Goal: Task Accomplishment & Management: Complete application form

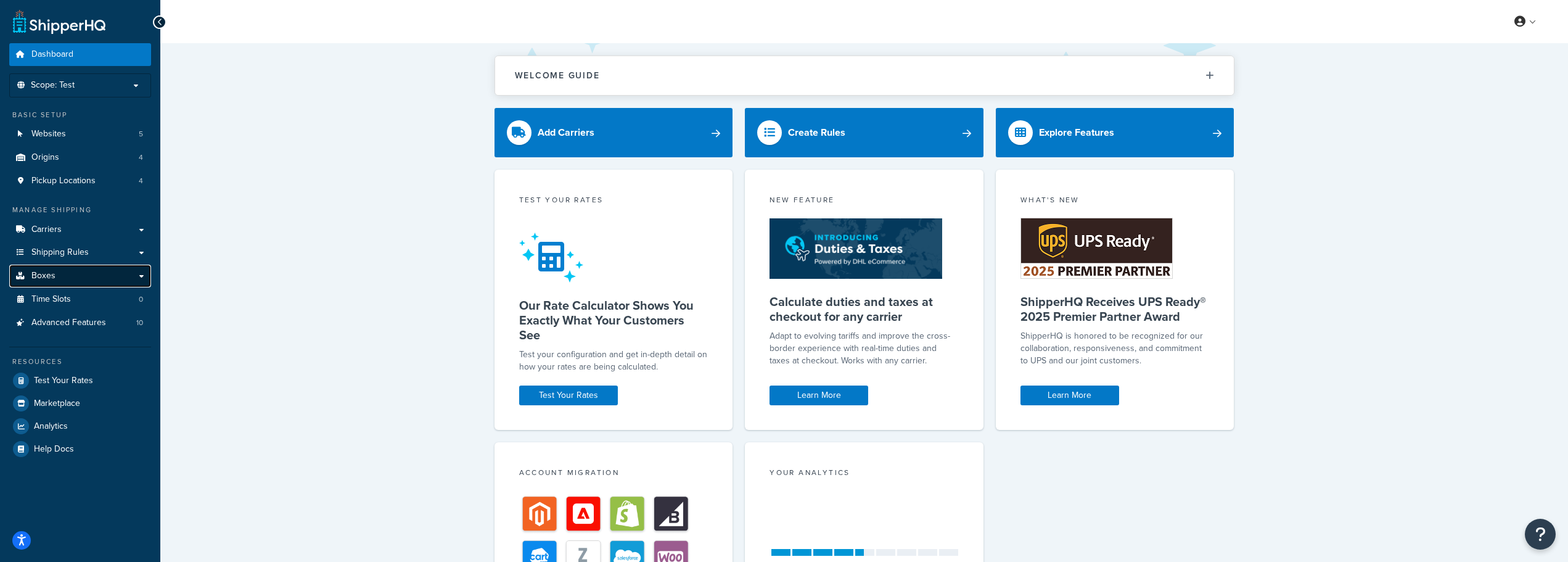
click at [69, 273] on link "Boxes" at bounding box center [80, 276] width 142 height 23
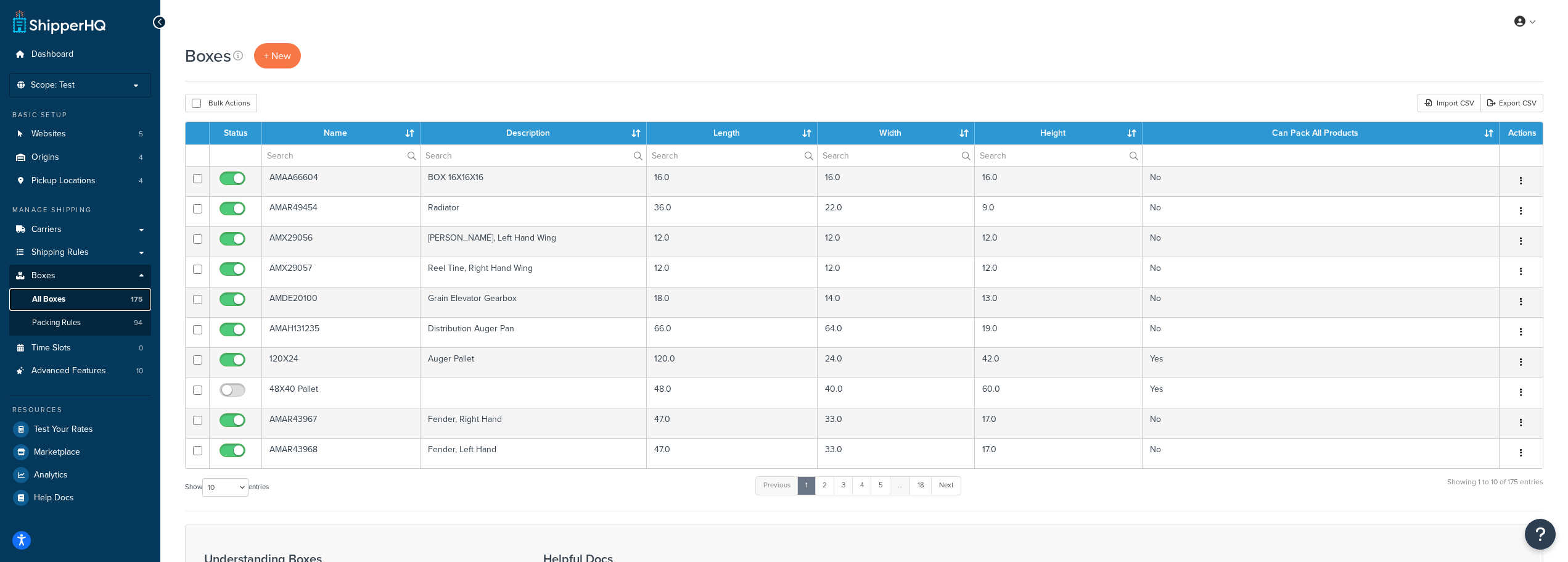
click at [71, 300] on link "All Boxes 175" at bounding box center [80, 299] width 142 height 23
click at [285, 158] on input "text" at bounding box center [341, 155] width 158 height 21
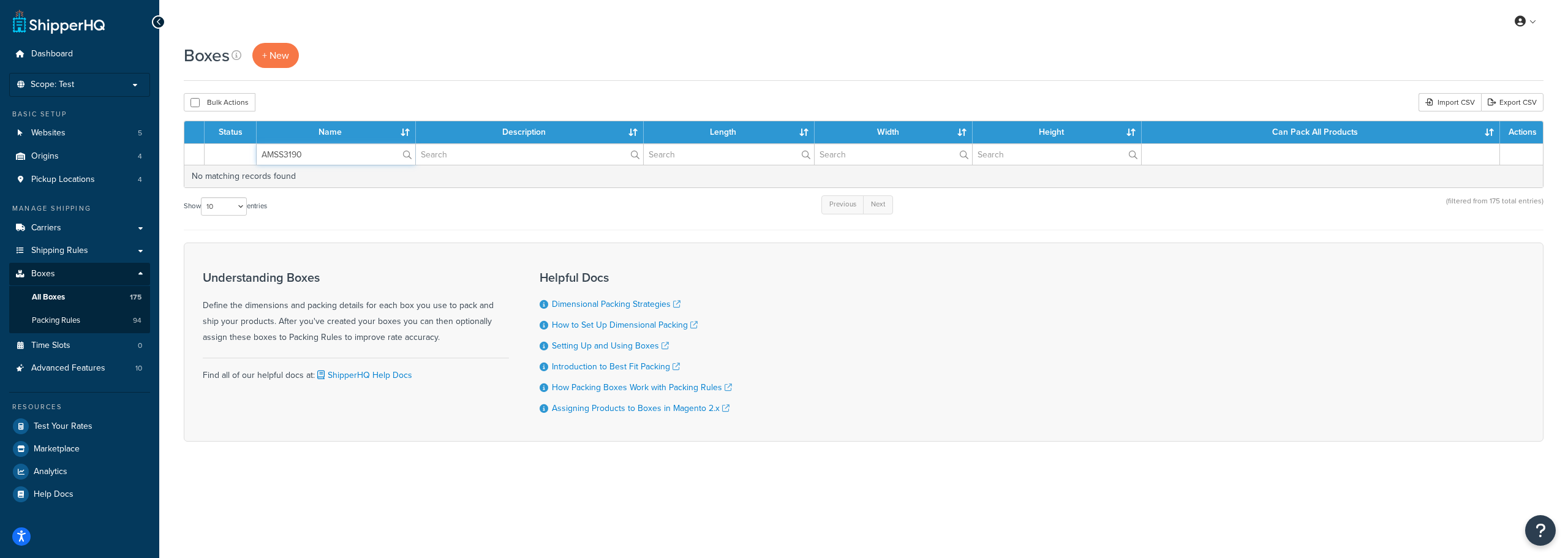
click at [308, 158] on input "AMSS3190" at bounding box center [335, 154] width 159 height 21
type input "AMSS3190"
click at [266, 52] on span "+ New" at bounding box center [275, 55] width 27 height 14
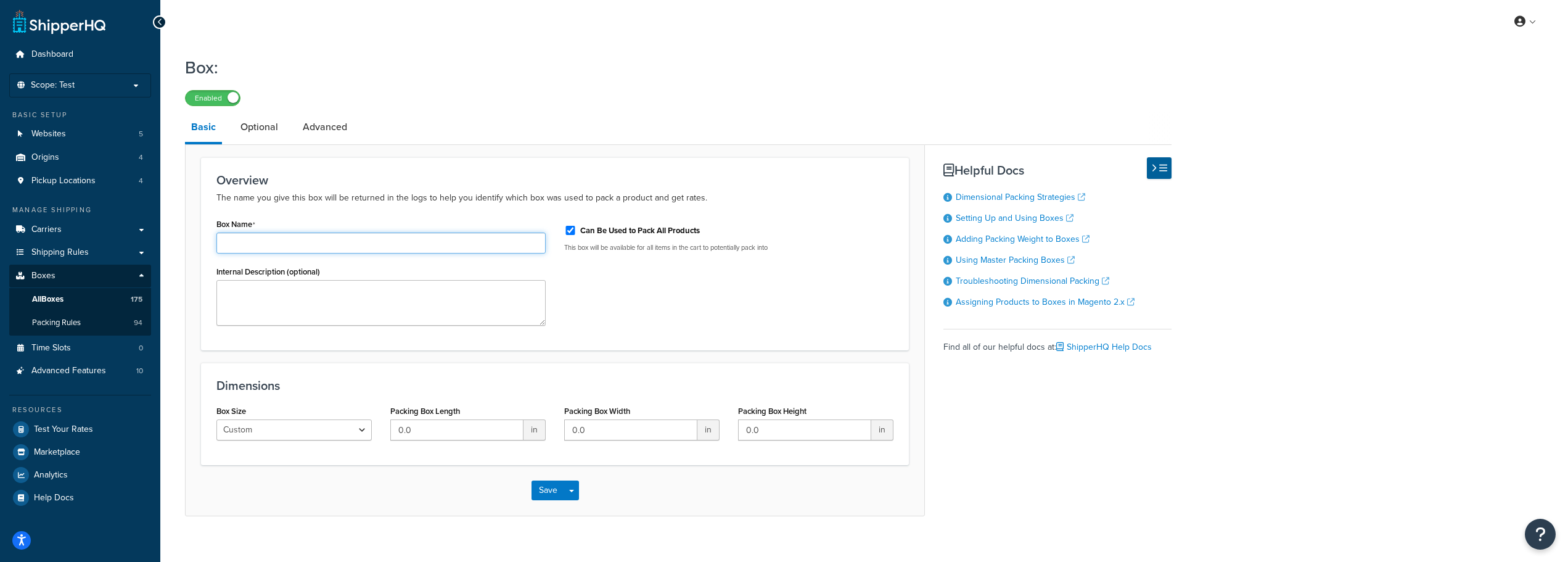
click at [270, 242] on input "Box Name" at bounding box center [381, 243] width 329 height 21
paste input "AMSS3190"
type input "AMSS3190"
click at [572, 233] on input "Can Be Used to Pack All Products" at bounding box center [570, 230] width 12 height 9
checkbox input "false"
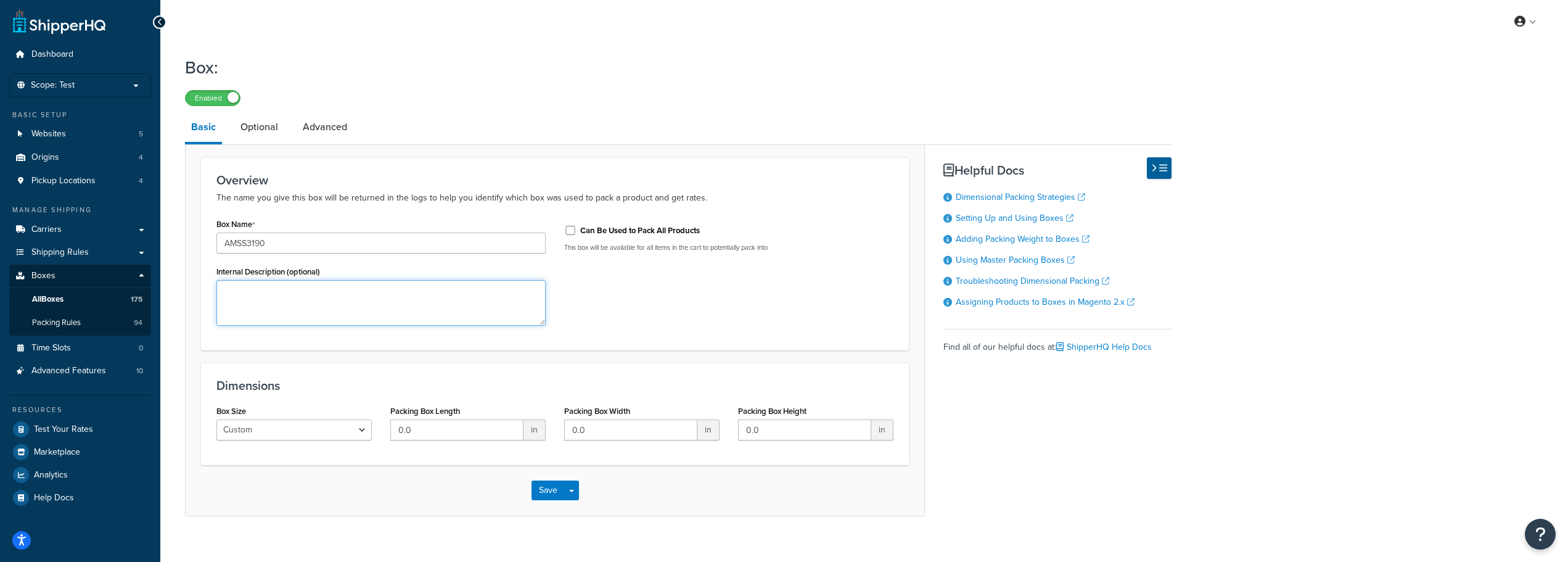
click at [244, 283] on textarea "Internal Description (optional)" at bounding box center [381, 303] width 329 height 46
paste textarea "Monitor Bracket"
type textarea "Monitor Bracket"
click at [430, 439] on input "0.0" at bounding box center [457, 430] width 134 height 21
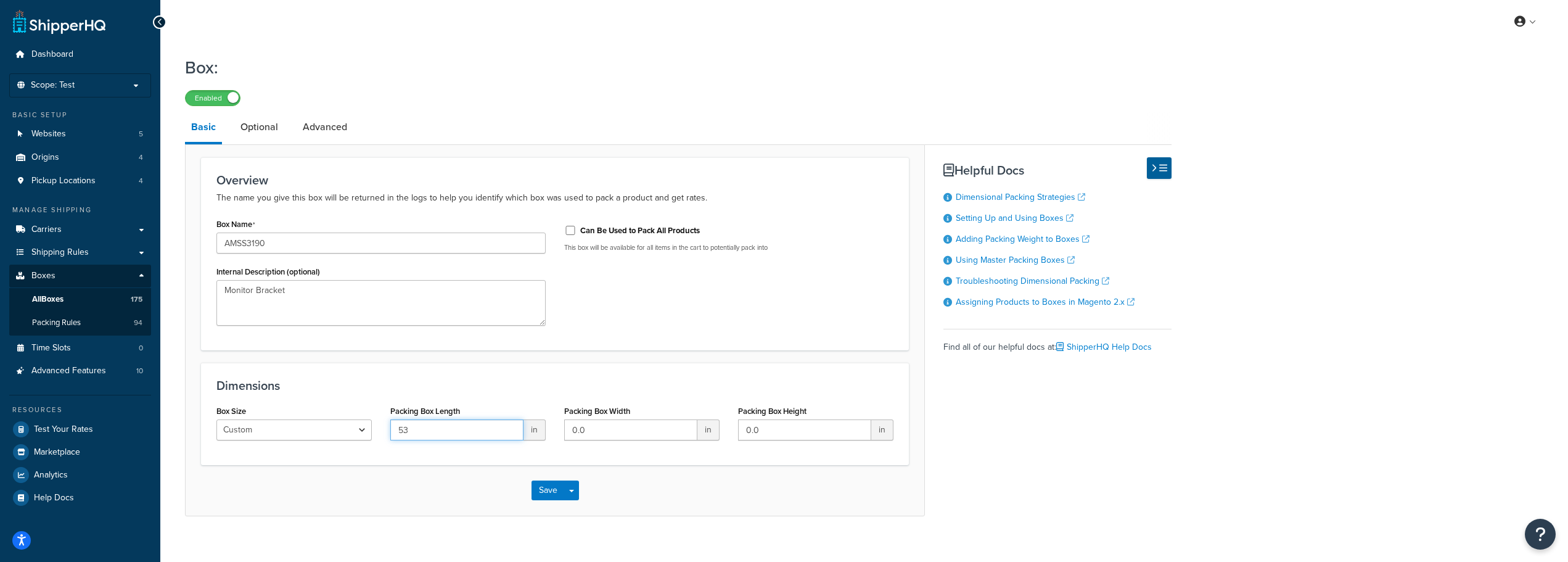
type input "53"
type input "8"
click at [545, 488] on button "Save" at bounding box center [549, 490] width 34 height 20
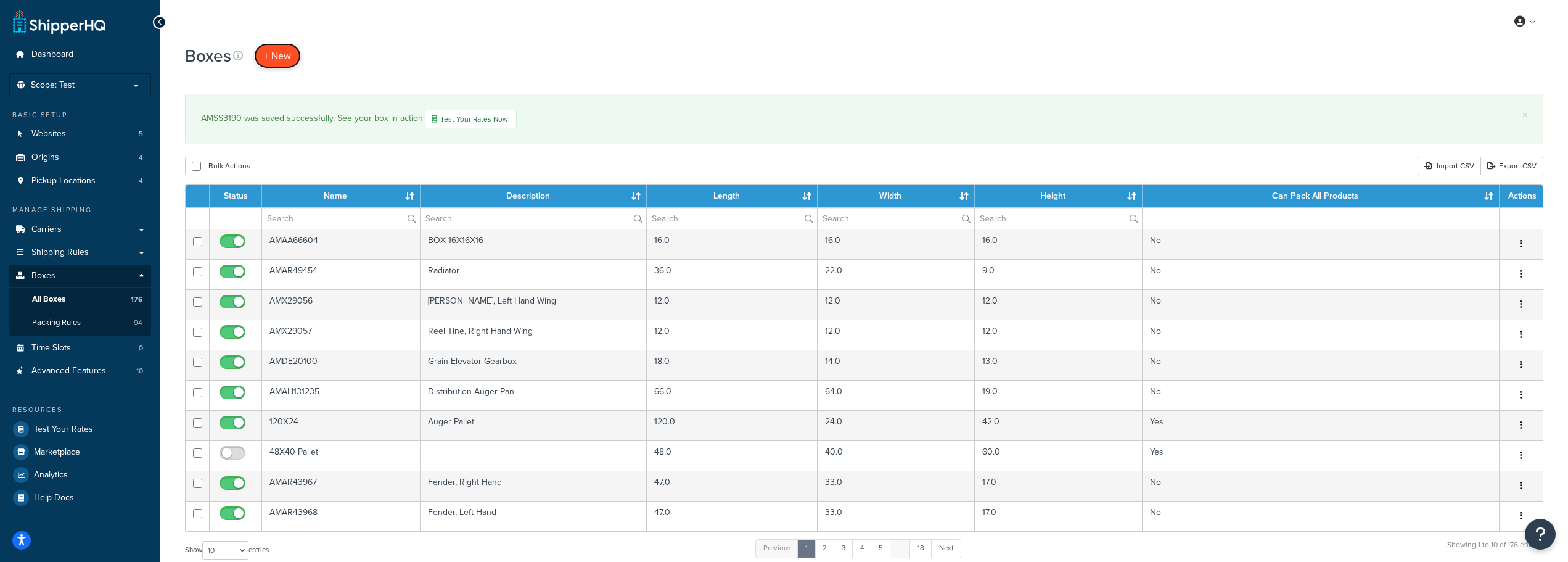
click at [279, 61] on span "+ New" at bounding box center [277, 55] width 27 height 14
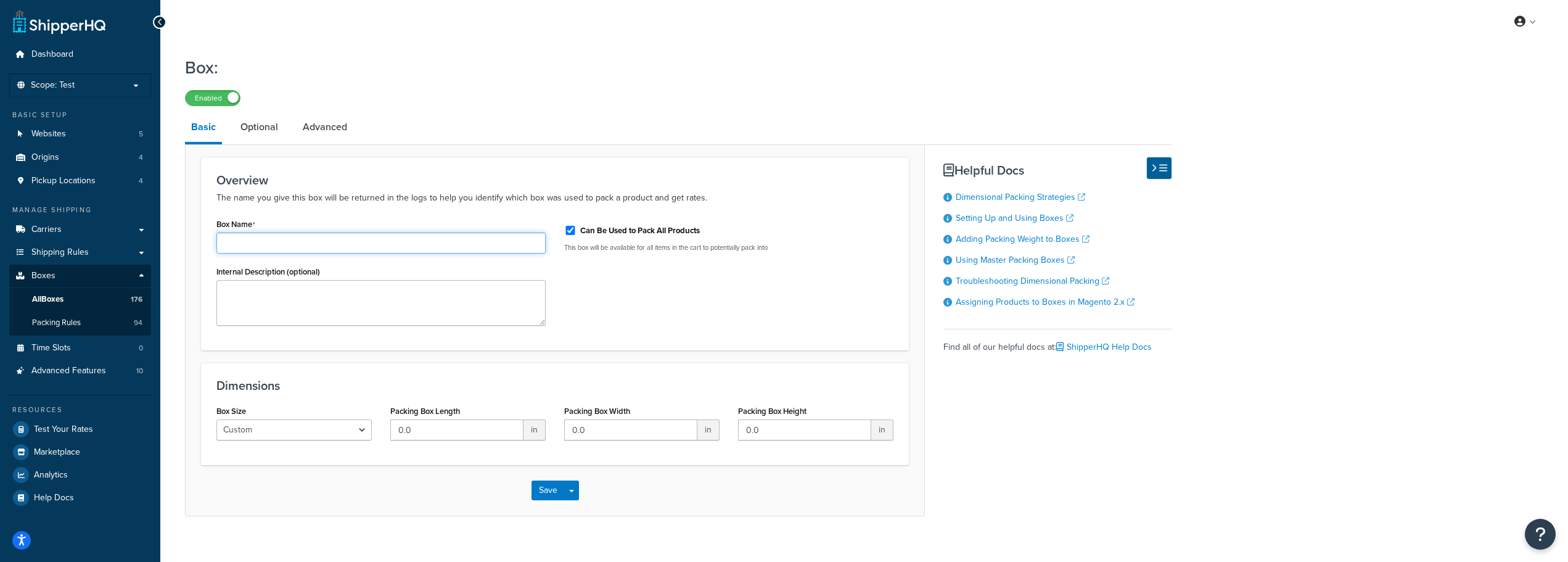
click at [279, 245] on input "Box Name" at bounding box center [381, 243] width 329 height 21
paste input "AMSS8212"
type input "AMSS8212"
click at [569, 228] on input "Can Be Used to Pack All Products" at bounding box center [570, 230] width 12 height 9
checkbox input "false"
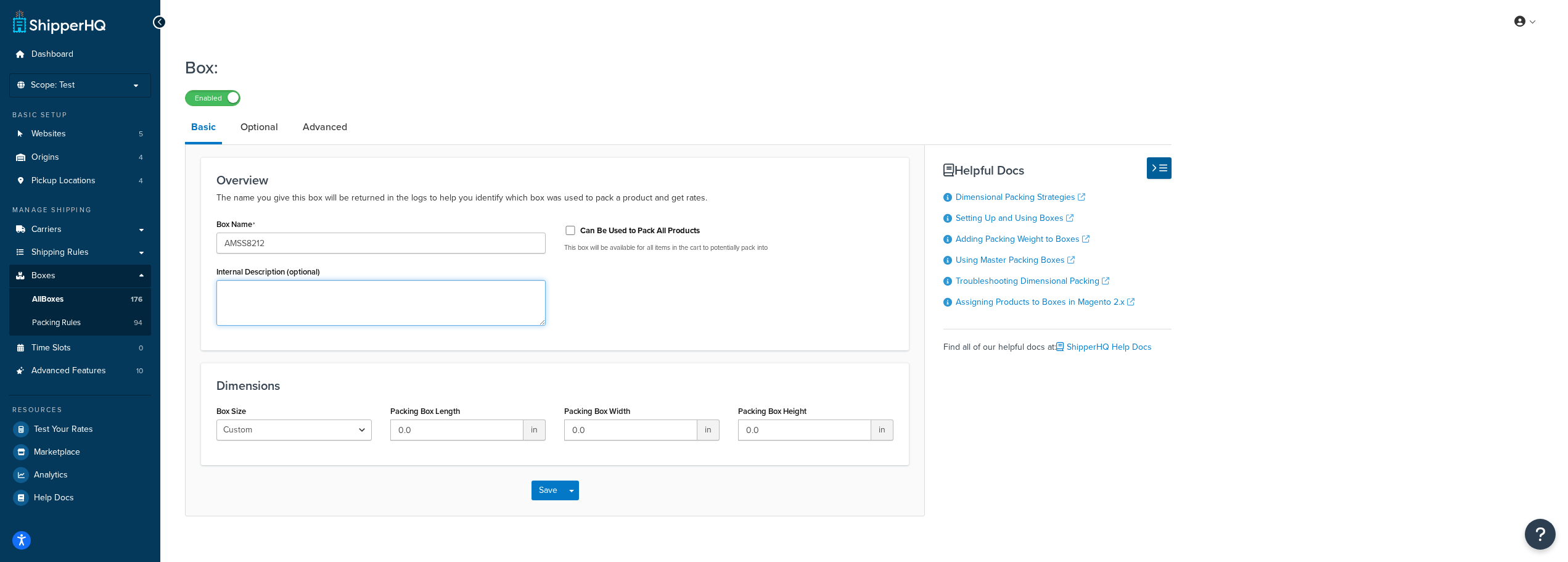
click at [280, 302] on textarea "Internal Description (optional)" at bounding box center [381, 303] width 329 height 46
paste textarea "Buddy Seat, Gray Fabric"
type textarea "Buddy Seat, Gray Fabric"
click at [448, 439] on input "0.0" at bounding box center [457, 430] width 134 height 21
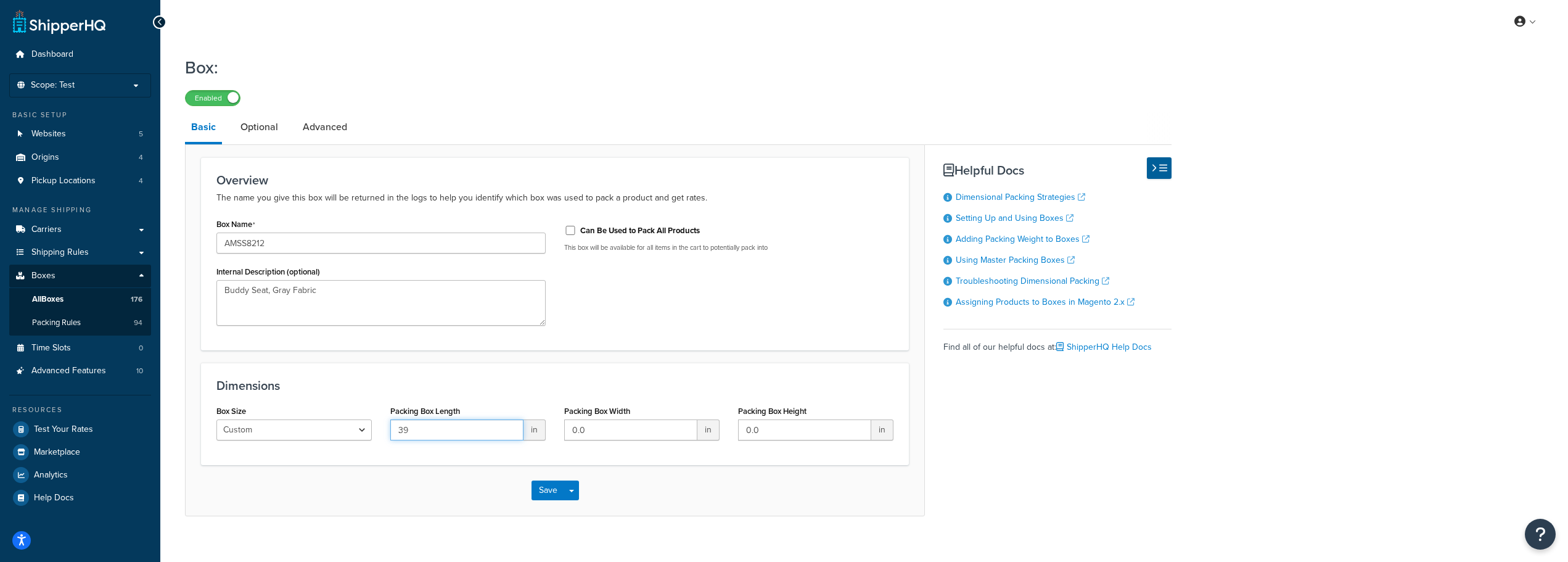
type input "39"
type input "19"
click at [538, 486] on button "Save" at bounding box center [549, 490] width 34 height 20
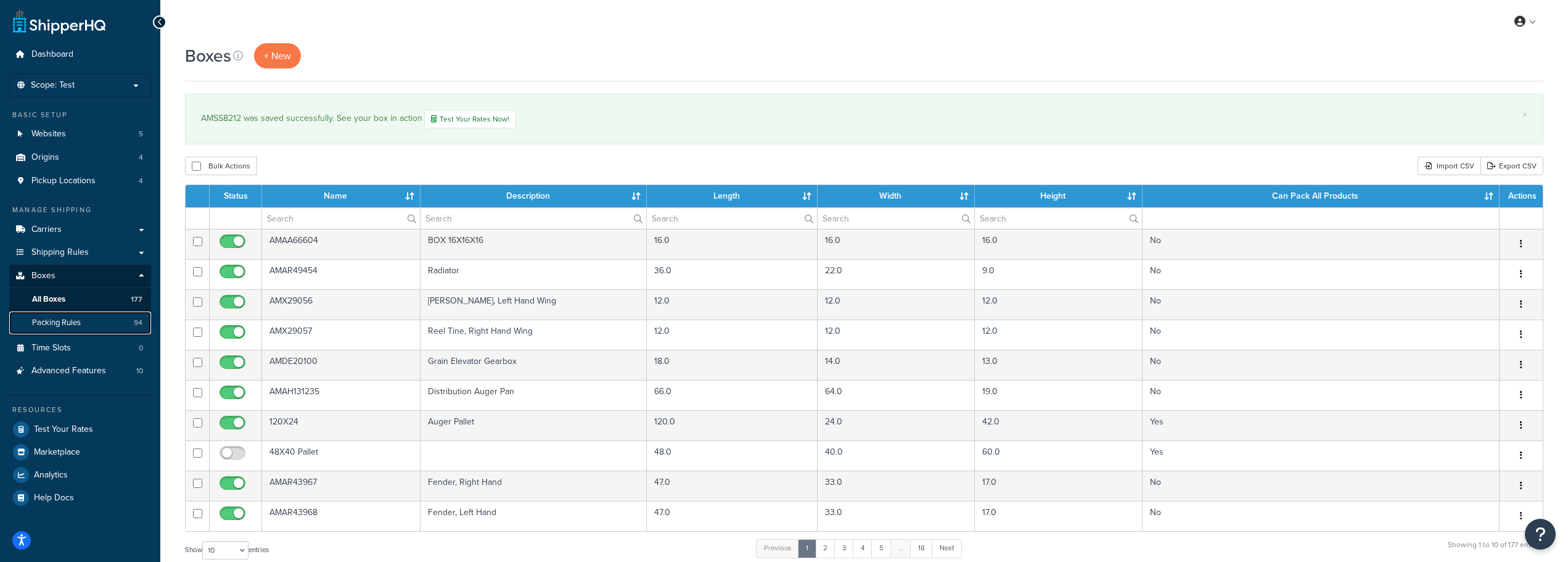
click at [80, 327] on span "Packing Rules" at bounding box center [56, 323] width 49 height 10
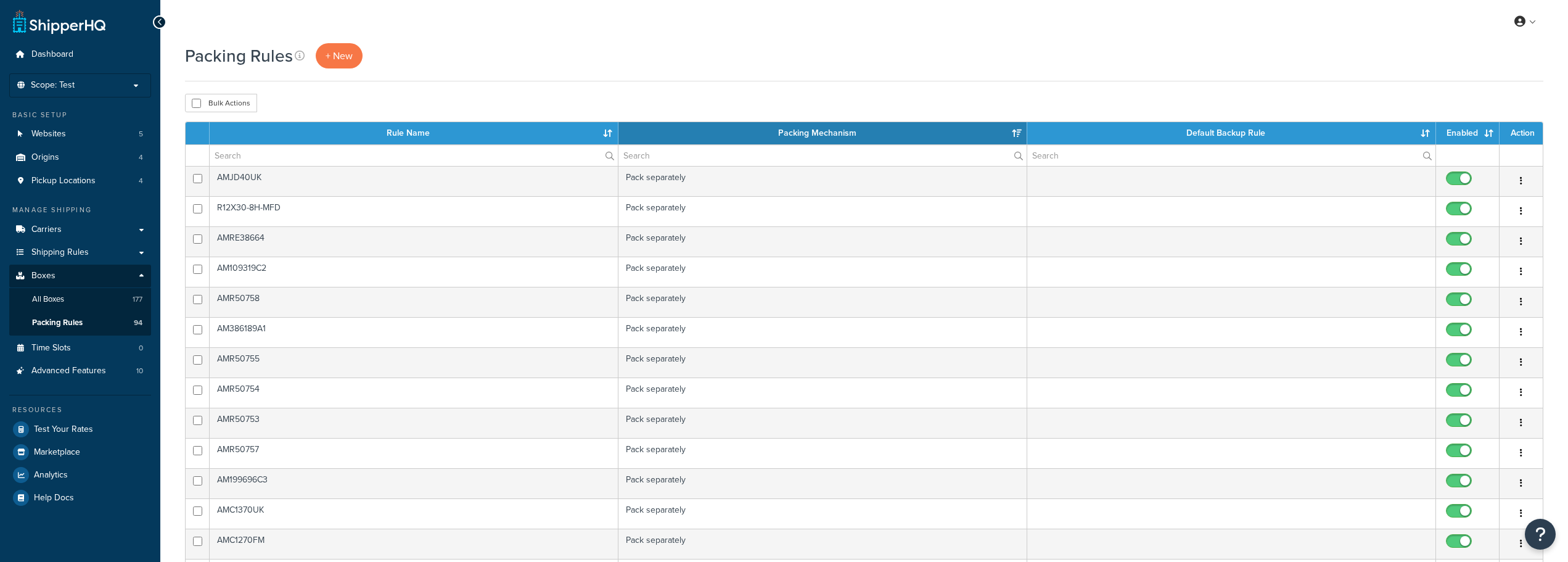
select select "15"
click at [344, 47] on link "+ New" at bounding box center [339, 55] width 47 height 26
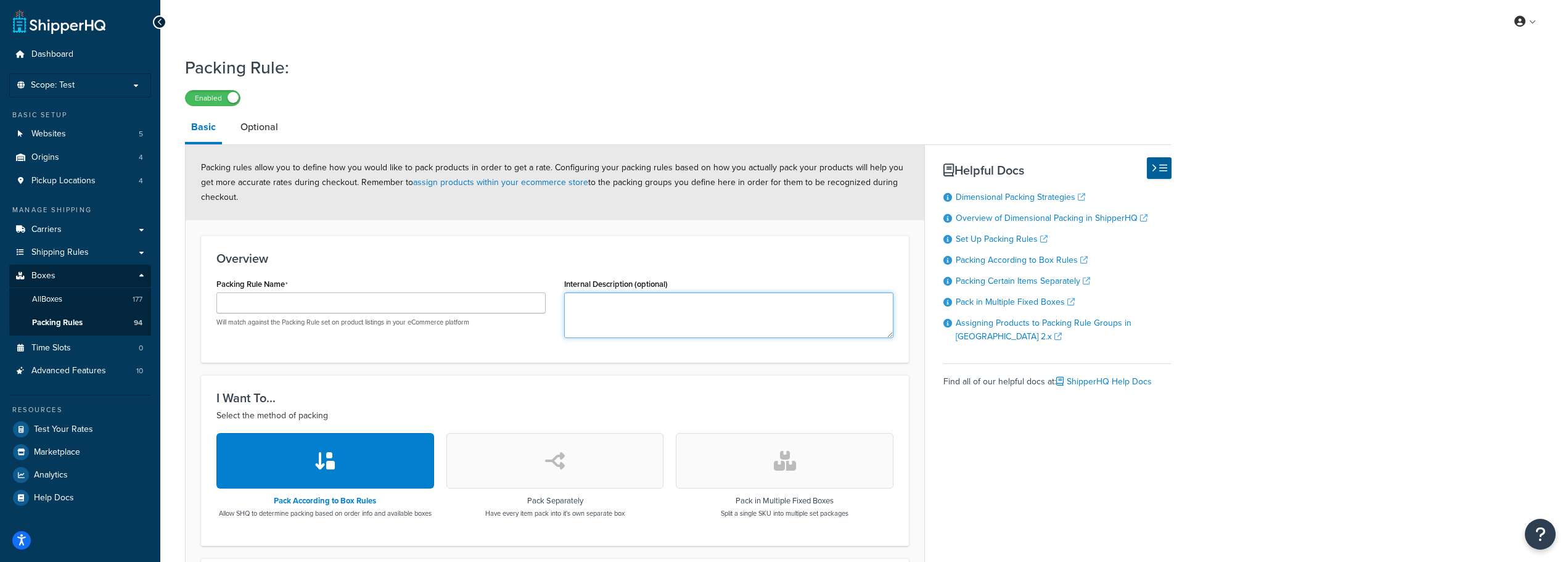
click at [650, 308] on textarea "Internal Description (optional)" at bounding box center [728, 315] width 329 height 46
paste textarea "Buddy Seat, Gray Fabric"
type textarea "Buddy Seat, Gray Fabric"
click at [246, 304] on input "Packing Rule Name" at bounding box center [381, 303] width 329 height 21
paste input "AMSS8212"
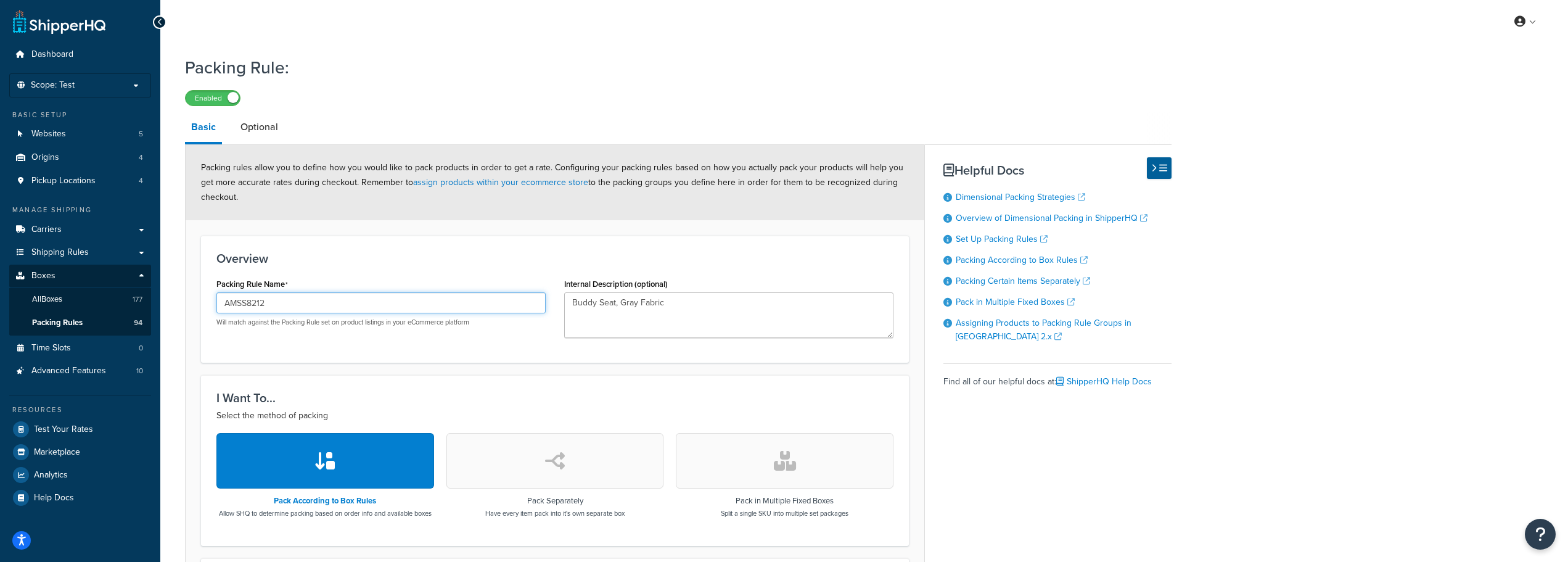
type input "AMSS8212"
click at [554, 471] on icon "button" at bounding box center [555, 461] width 20 height 20
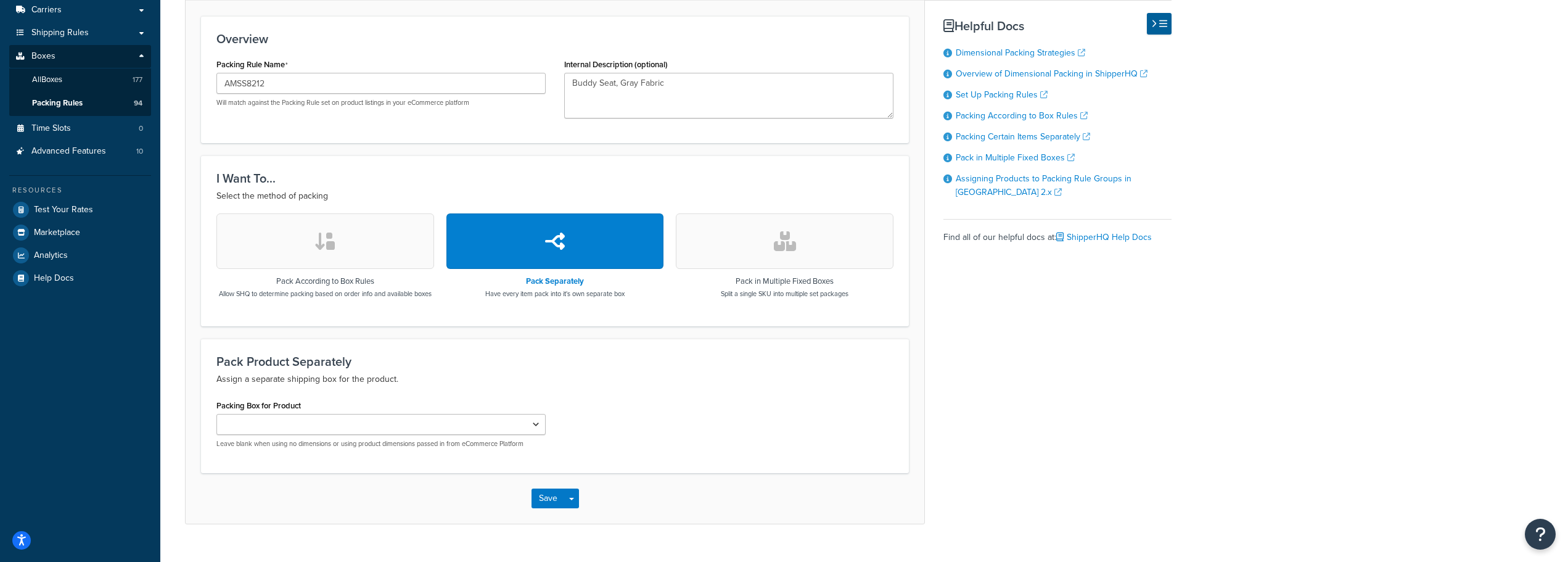
scroll to position [247, 0]
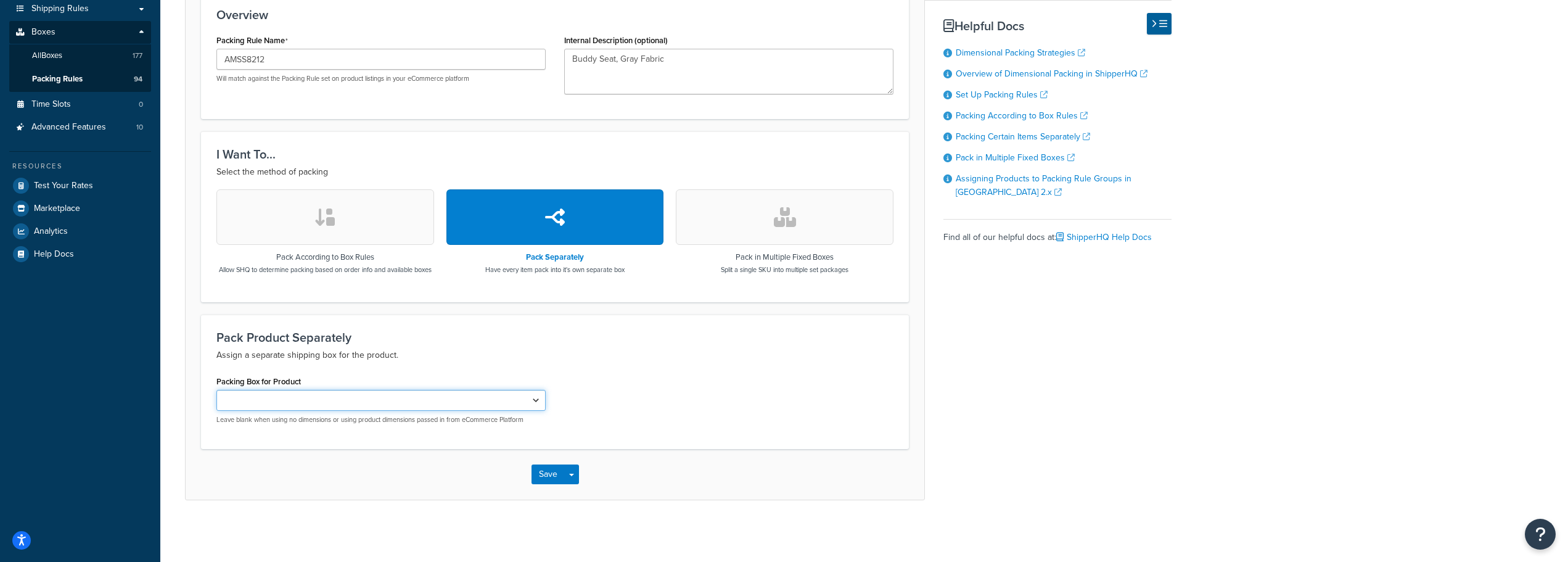
click at [525, 411] on select "AMAA66604 AMAR49454 AMX29056 AMX29057 AMDE20100 AMAH131235 AMAR43967 AMAR43968 …" at bounding box center [381, 400] width 329 height 21
select select "742552"
click at [217, 396] on select "AMAA66604 AMAR49454 AMX29056 AMX29057 AMDE20100 AMAH131235 AMAR43967 AMAR43968 …" at bounding box center [381, 400] width 329 height 21
click at [549, 479] on button "Save" at bounding box center [549, 474] width 34 height 20
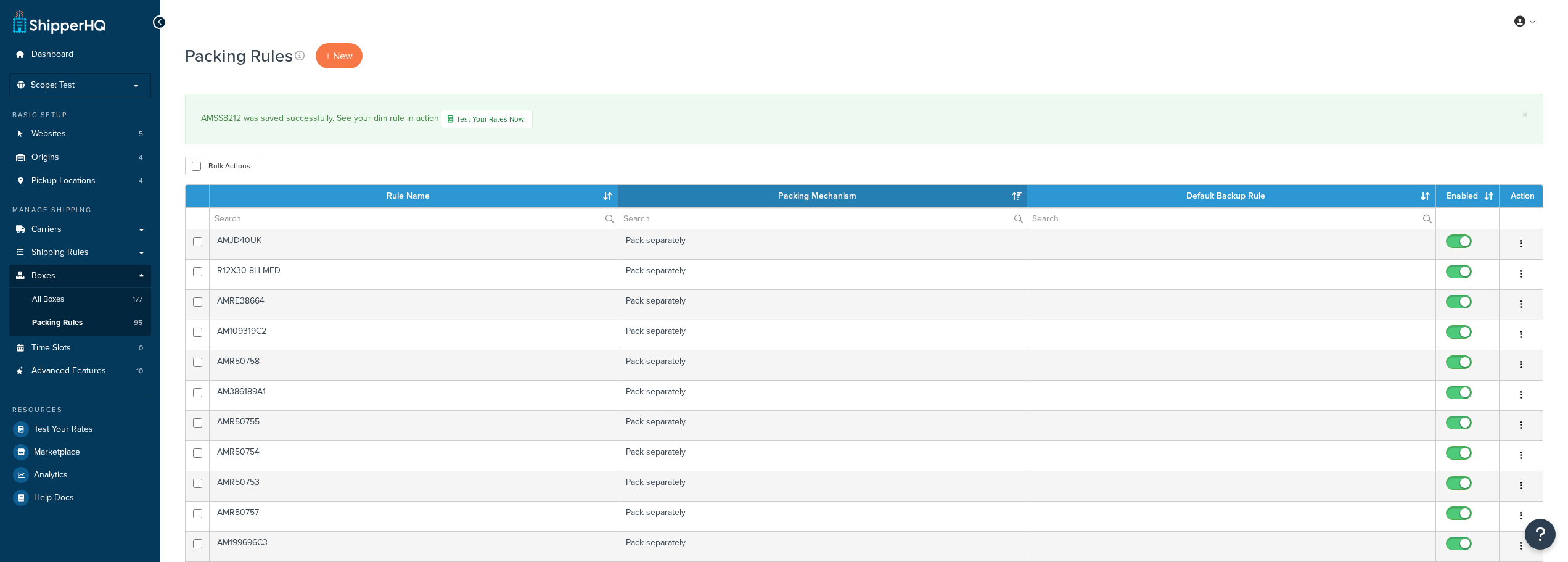
select select "15"
click at [69, 325] on span "Packing Rules" at bounding box center [57, 323] width 50 height 10
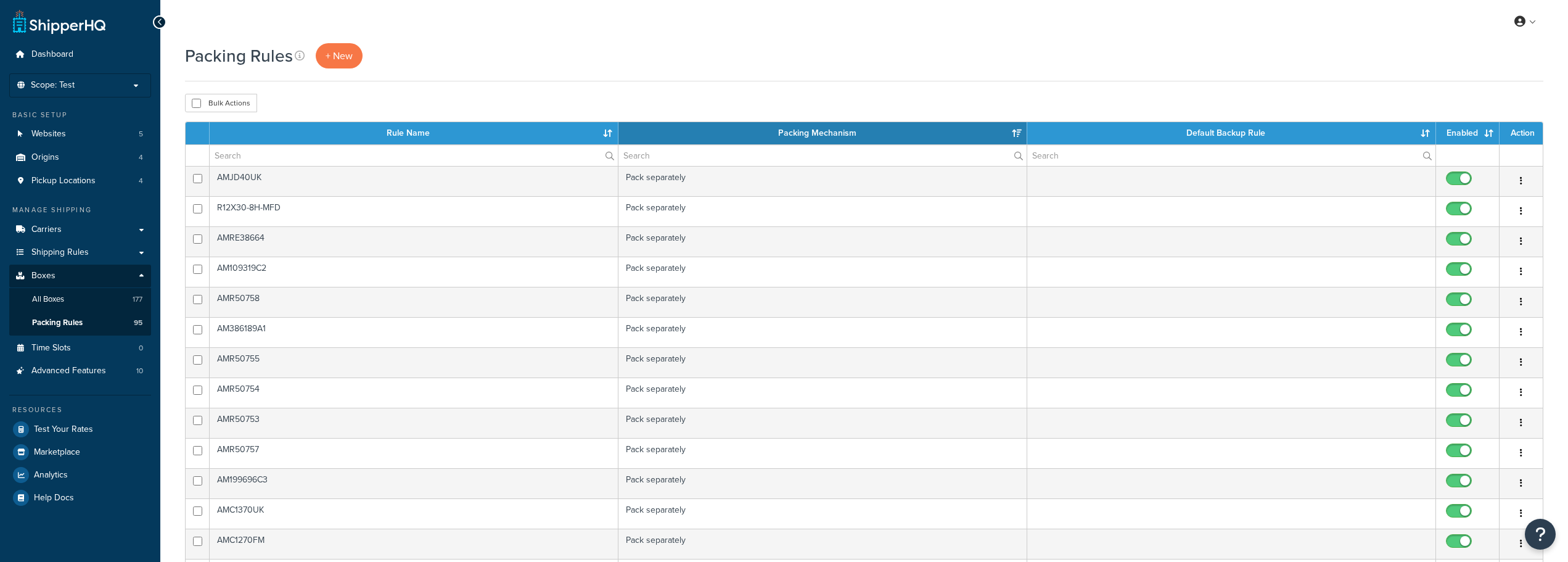
select select "15"
click at [349, 51] on span "+ New" at bounding box center [339, 55] width 27 height 14
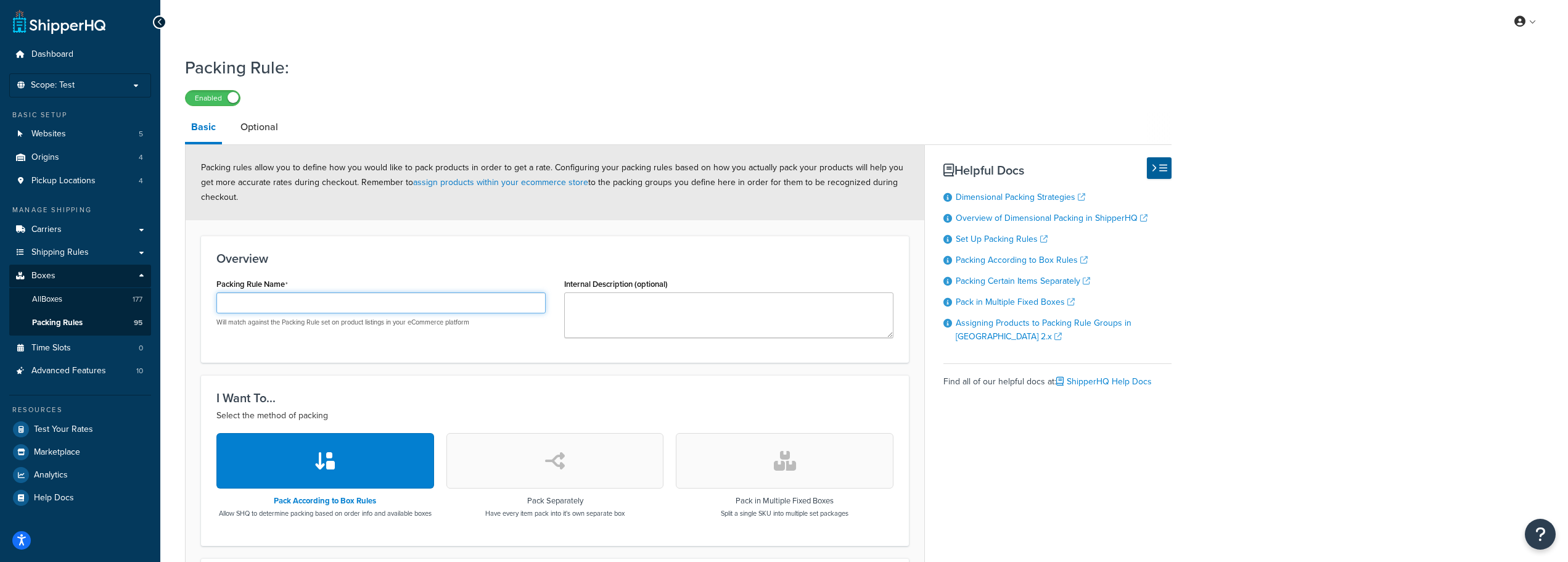
click at [245, 299] on input "Packing Rule Name" at bounding box center [381, 303] width 329 height 21
paste input "AMSS3190"
type input "AMSS3190"
click at [608, 307] on textarea "Internal Description (optional)" at bounding box center [728, 315] width 329 height 46
paste textarea "Monitor Bracket"
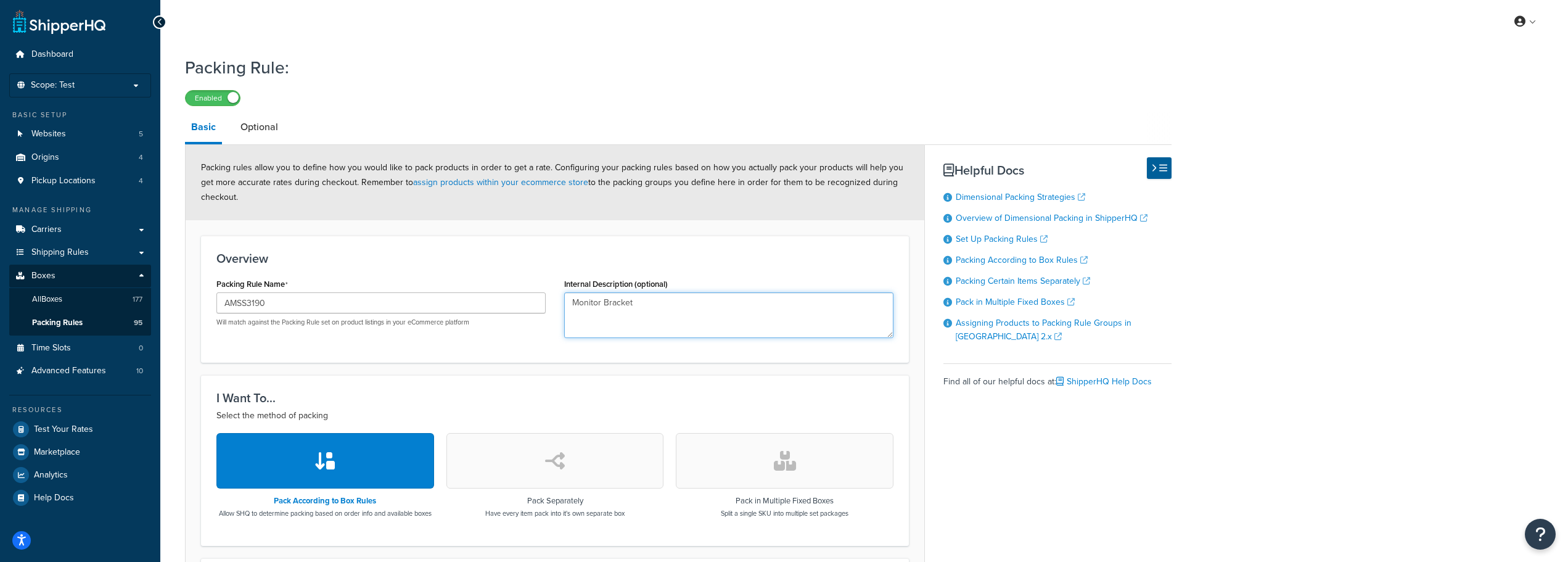
type textarea "Monitor Bracket"
click at [548, 457] on icon "button" at bounding box center [555, 461] width 20 height 20
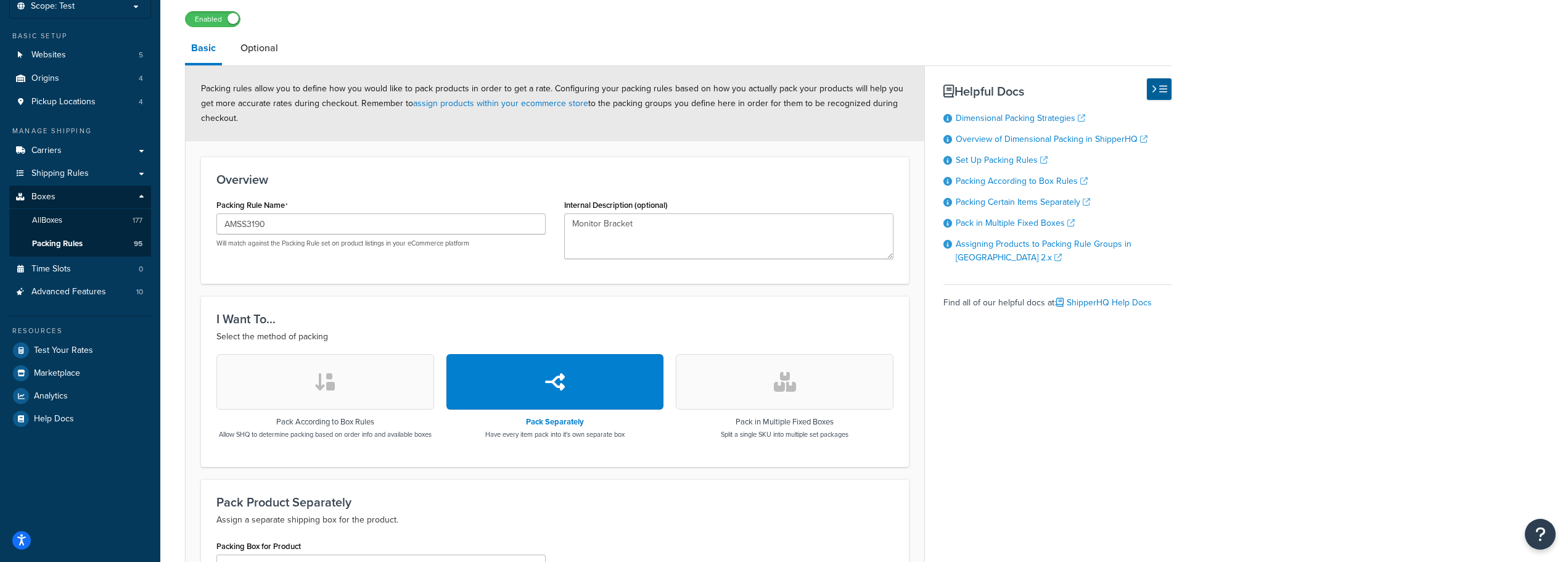
scroll to position [247, 0]
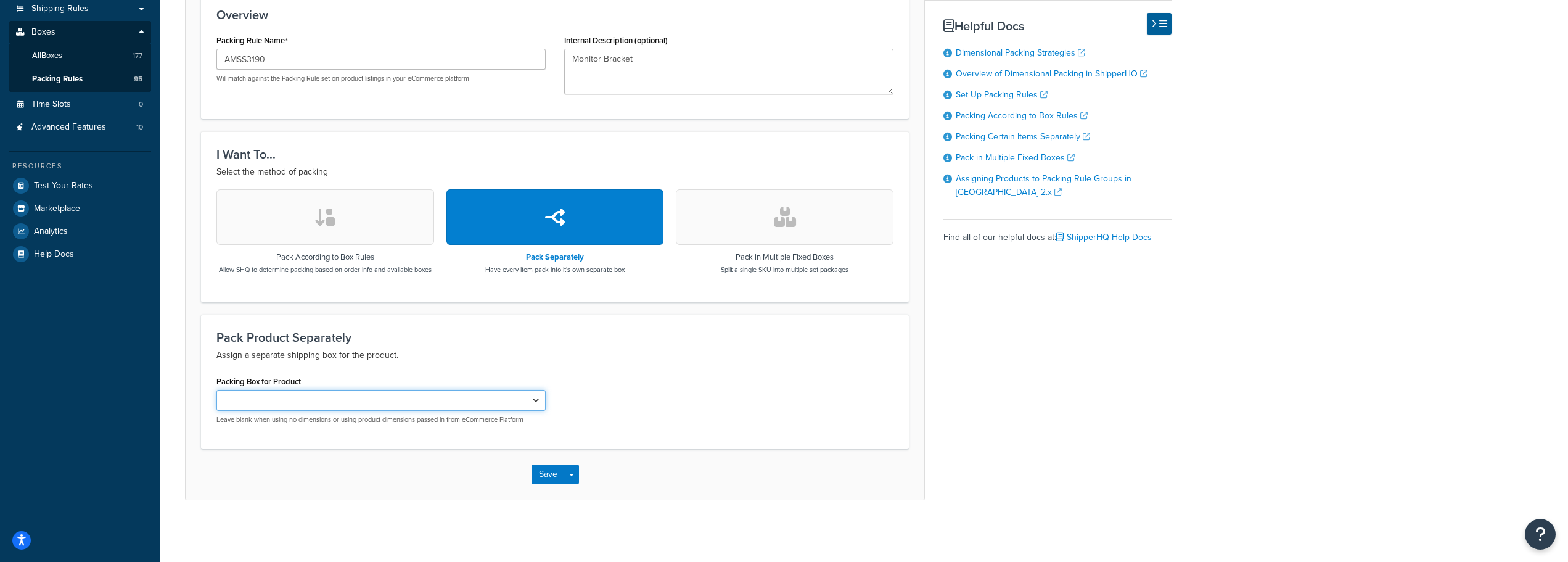
click at [461, 411] on select "AMAA66604 AMAR49454 AMX29056 AMX29057 AMDE20100 AMAH131235 AMAR43967 AMAR43968 …" at bounding box center [381, 400] width 329 height 21
select select "742551"
click at [217, 396] on select "AMAA66604 AMAR49454 AMX29056 AMX29057 AMDE20100 AMAH131235 AMAR43967 AMAR43968 …" at bounding box center [381, 400] width 329 height 21
click at [552, 472] on button "Save" at bounding box center [549, 474] width 34 height 20
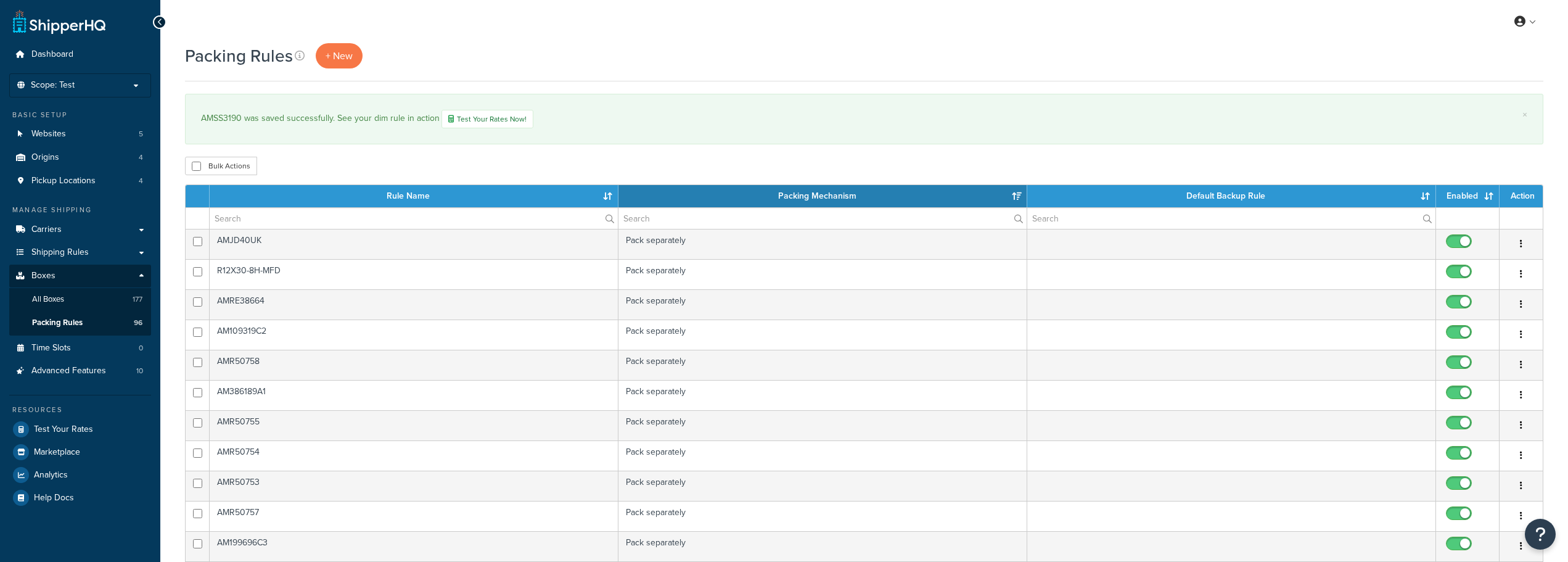
select select "15"
